Goal: Register for event/course

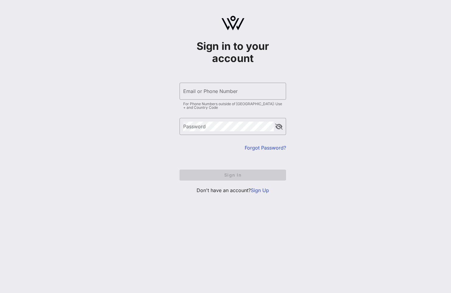
type input "[EMAIL_ADDRESS][DOMAIN_NAME]"
click at [239, 159] on form "​ Email or Phone Number [EMAIL_ADDRESS][DOMAIN_NAME] For Phone Numbers outside …" at bounding box center [233, 132] width 106 height 110
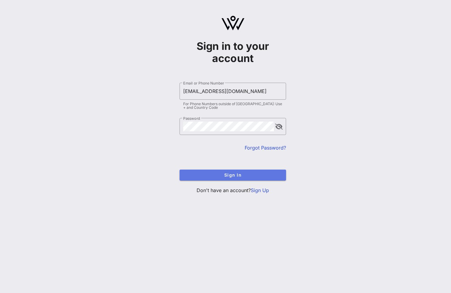
click at [242, 177] on span "Sign In" at bounding box center [232, 175] width 97 height 5
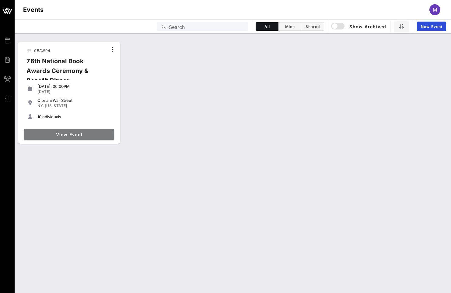
click at [74, 135] on span "View Event" at bounding box center [68, 134] width 85 height 5
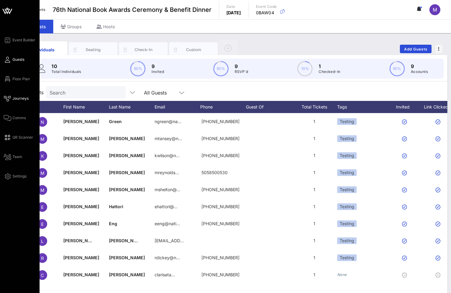
click at [25, 100] on span "Journeys" at bounding box center [20, 98] width 16 height 5
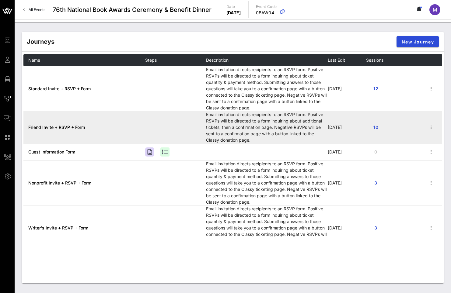
click at [76, 126] on span "Friend Invite + RSVP + Form" at bounding box center [56, 127] width 57 height 5
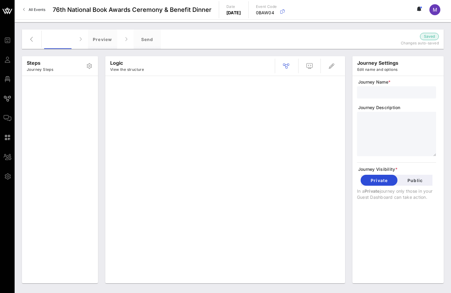
type input "Friend Invite + RSVP + Form"
type textarea "**********"
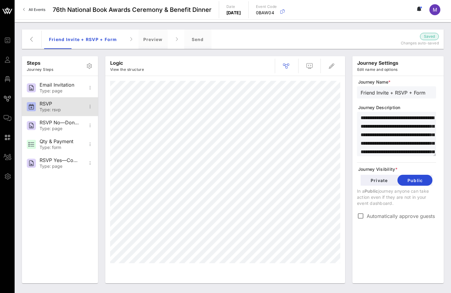
click at [65, 106] on div "RSVP" at bounding box center [60, 104] width 40 height 6
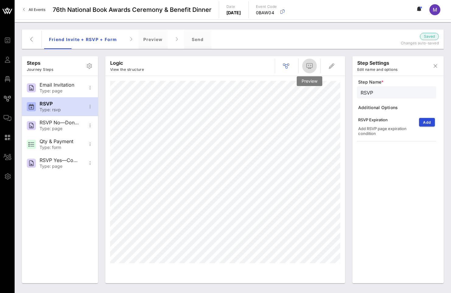
click at [311, 65] on icon "button" at bounding box center [309, 65] width 7 height 7
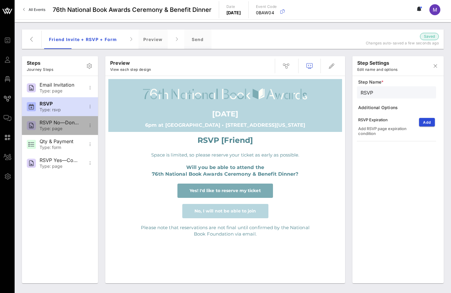
click at [67, 130] on div "Type: page" at bounding box center [60, 128] width 40 height 5
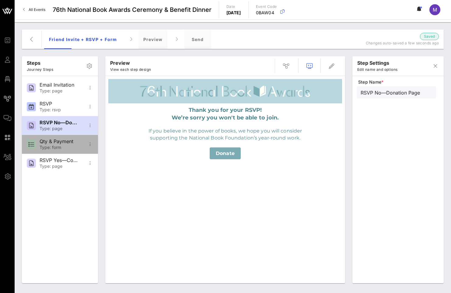
click at [65, 142] on div "Qty & Payment" at bounding box center [60, 142] width 40 height 6
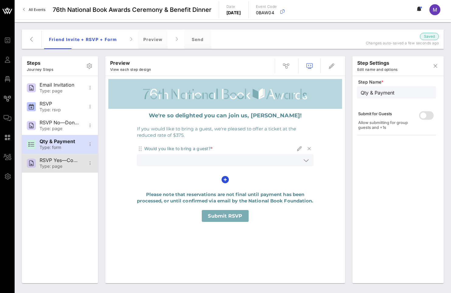
click at [71, 169] on div "Type: page" at bounding box center [60, 166] width 40 height 5
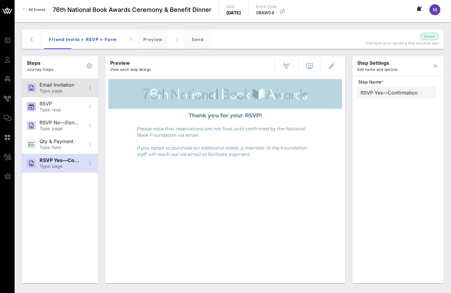
click at [65, 93] on div "Type: page" at bounding box center [60, 91] width 40 height 5
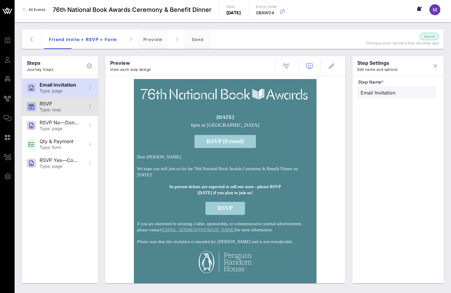
click at [62, 105] on div "RSVP" at bounding box center [60, 104] width 40 height 6
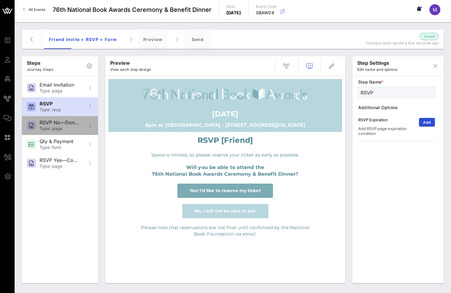
click at [61, 119] on div "RSVP No—Donation Page Type: page" at bounding box center [60, 125] width 40 height 19
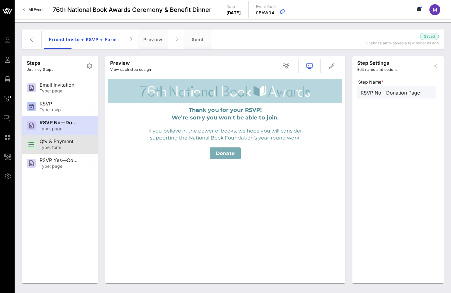
click at [64, 144] on div "Qty & Payment" at bounding box center [60, 142] width 40 height 6
type input "Qty & Payment"
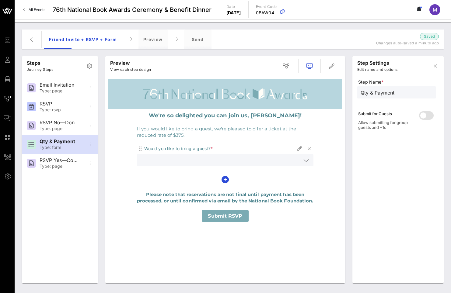
click at [305, 162] on icon at bounding box center [305, 160] width 5 height 7
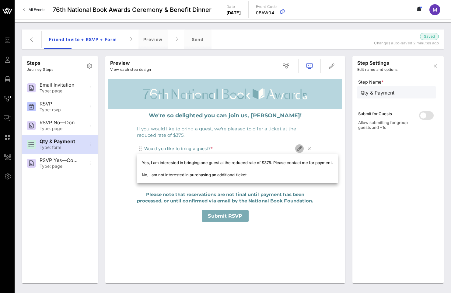
click at [297, 147] on icon "button" at bounding box center [299, 148] width 7 height 7
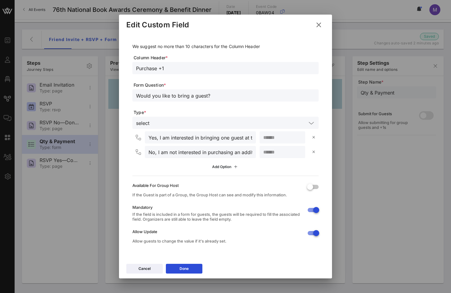
click at [227, 169] on div "Add Option" at bounding box center [225, 167] width 27 height 7
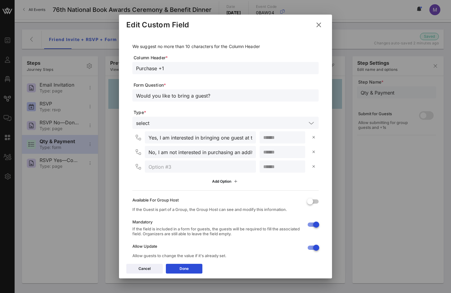
drag, startPoint x: 138, startPoint y: 169, endPoint x: 143, endPoint y: 150, distance: 19.4
click at [143, 150] on div "Yes, I am interested in bringing one guest at the reduced rate of $375. Please …" at bounding box center [225, 158] width 186 height 55
click at [155, 166] on input "text" at bounding box center [200, 167] width 104 height 8
type input "Yes, I am interested and they will pay"
click at [190, 269] on button "Done" at bounding box center [184, 269] width 37 height 10
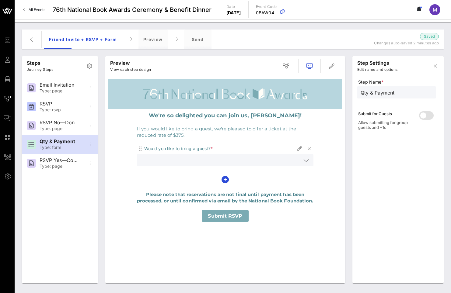
click at [307, 162] on icon at bounding box center [305, 160] width 5 height 7
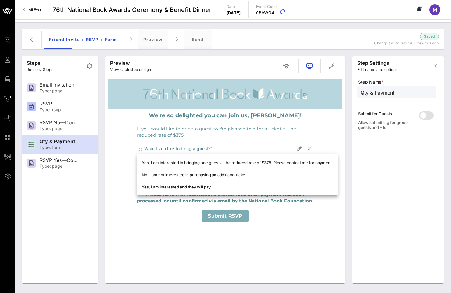
click at [264, 118] on strong "We're so delighted you can join us, [PERSON_NAME]!" at bounding box center [225, 115] width 153 height 7
